Goal: Navigation & Orientation: Find specific page/section

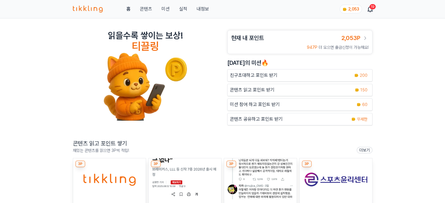
click at [157, 170] on img at bounding box center [185, 178] width 73 height 41
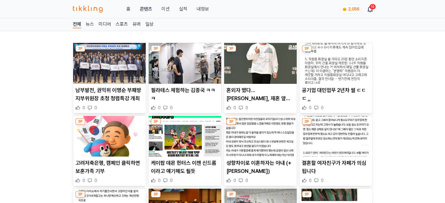
click at [187, 61] on img at bounding box center [185, 63] width 73 height 41
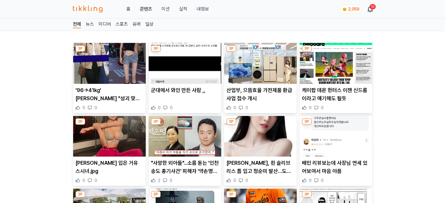
click at [198, 68] on img at bounding box center [185, 63] width 73 height 41
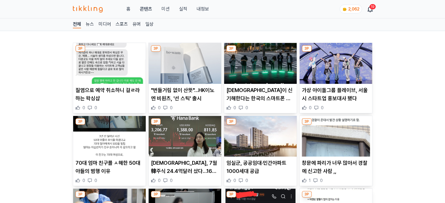
click at [109, 62] on img at bounding box center [109, 63] width 73 height 41
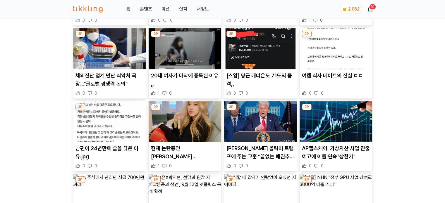
scroll to position [233, 0]
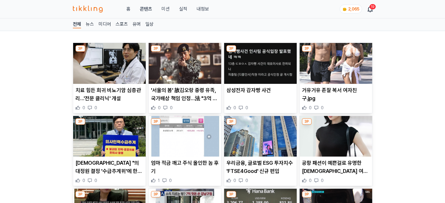
click at [196, 63] on img at bounding box center [185, 63] width 73 height 41
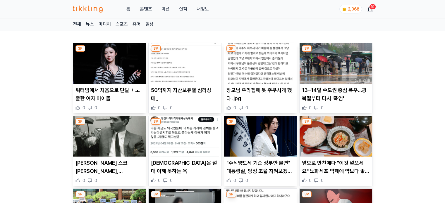
click at [162, 51] on img at bounding box center [185, 63] width 73 height 41
